Goal: Check status: Check status

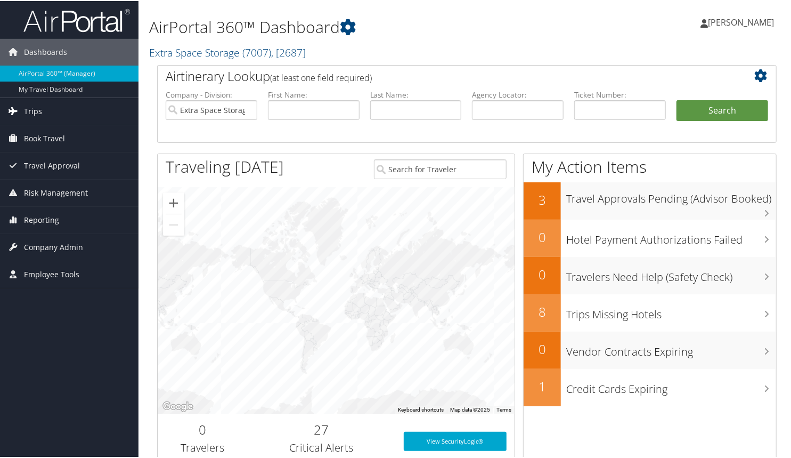
click at [34, 110] on span "Trips" at bounding box center [33, 110] width 18 height 27
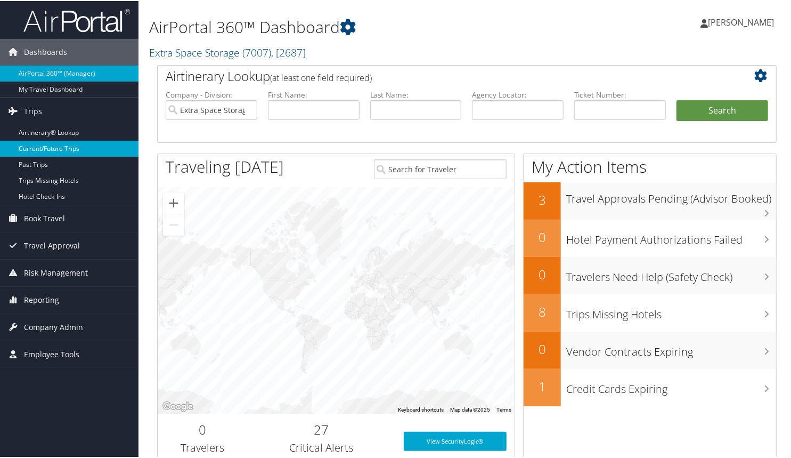
click at [37, 153] on link "Current/Future Trips" at bounding box center [69, 148] width 138 height 16
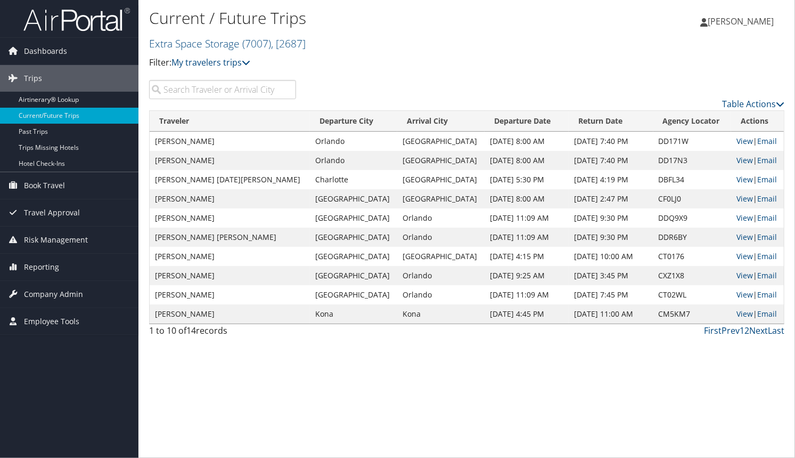
click at [208, 89] on input "search" at bounding box center [222, 89] width 147 height 19
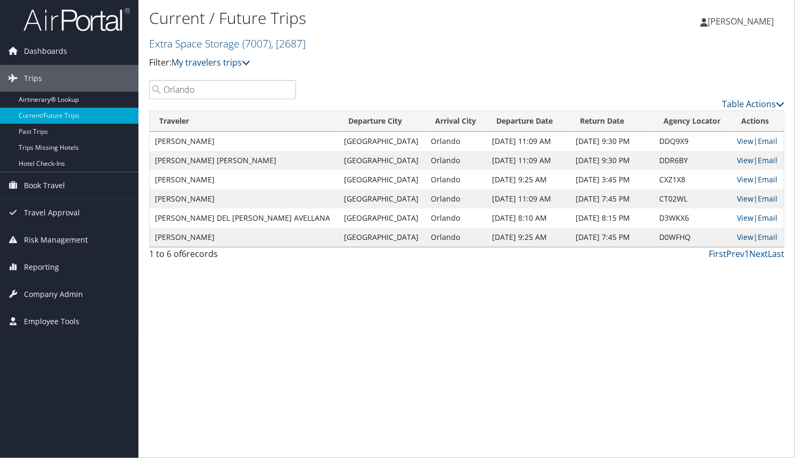
type input "Orlando"
click at [737, 195] on link "View" at bounding box center [745, 198] width 17 height 10
click at [737, 235] on link "View" at bounding box center [745, 237] width 17 height 10
click at [739, 177] on link "View" at bounding box center [745, 179] width 17 height 10
